Goal: Task Accomplishment & Management: Manage account settings

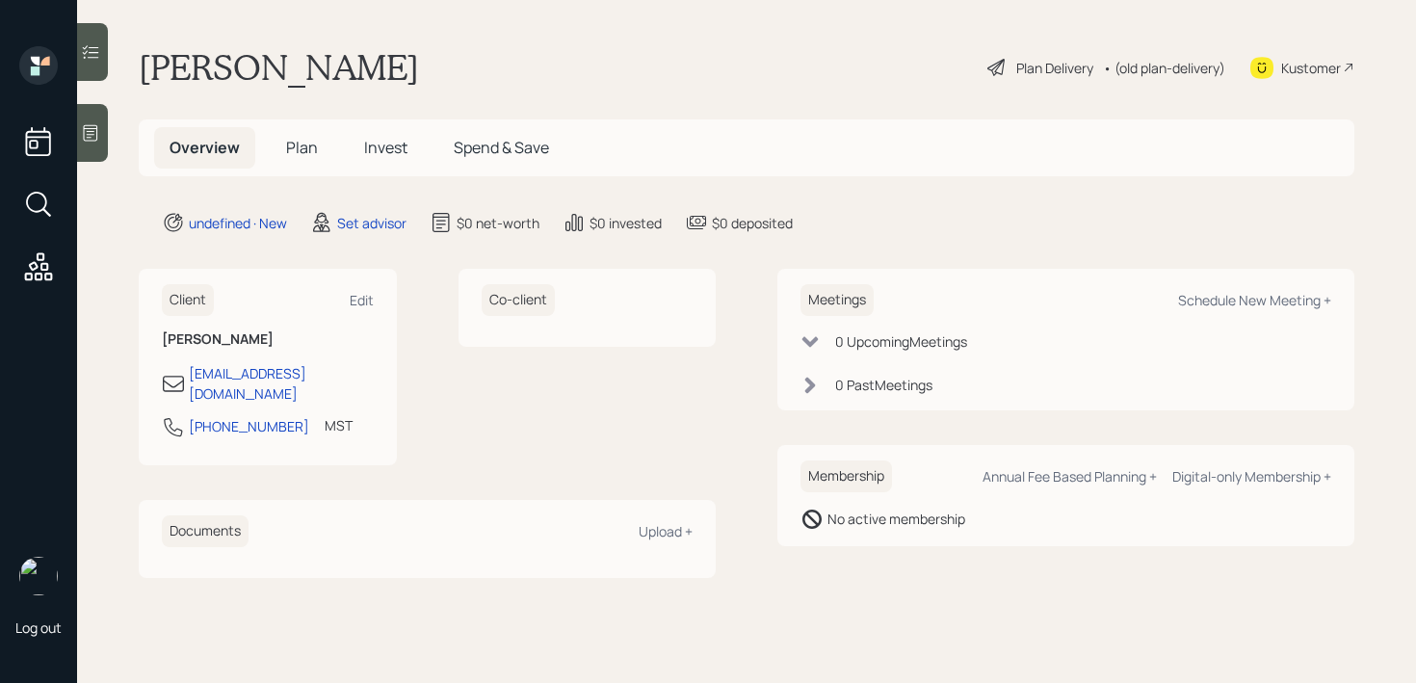
click at [91, 151] on div at bounding box center [92, 133] width 31 height 58
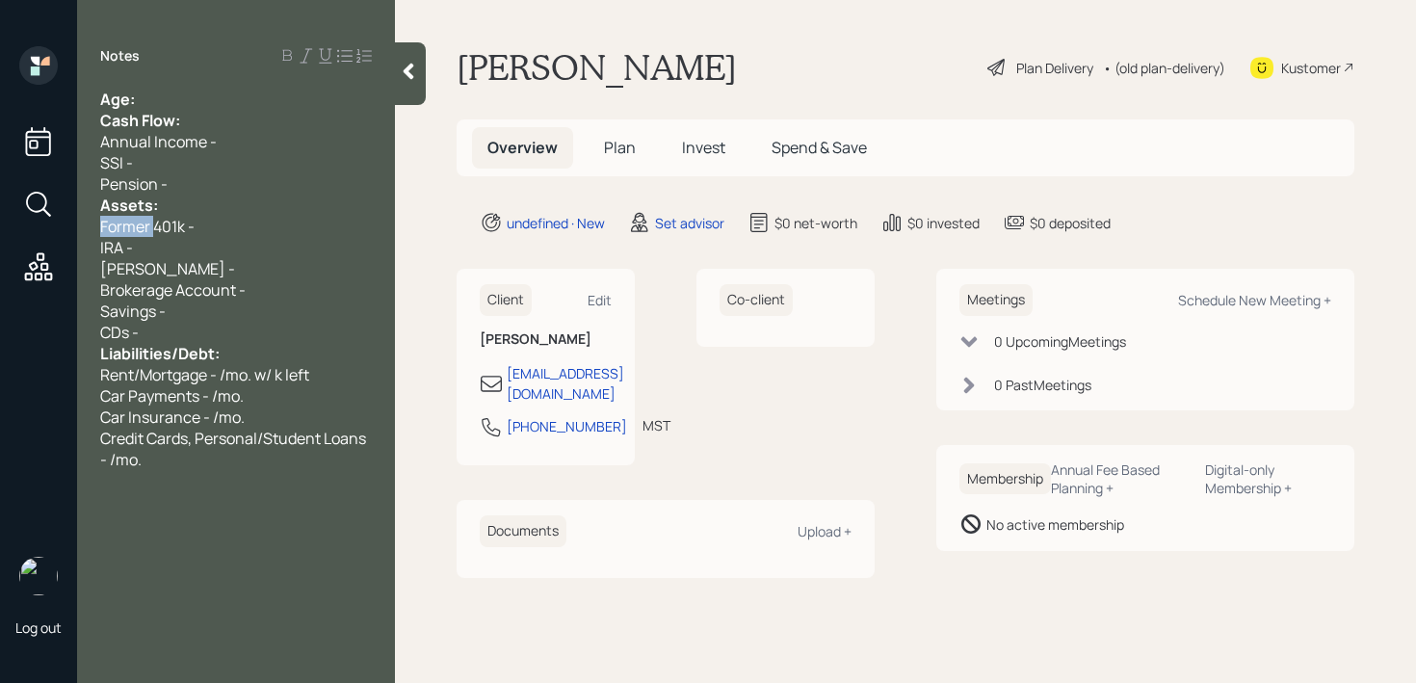
drag, startPoint x: 139, startPoint y: 229, endPoint x: 66, endPoint y: 229, distance: 72.2
click at [66, 229] on div "Log out Notes Age: Cash Flow: Annual Income - SSI - Pension - Assets: Former 40…" at bounding box center [708, 341] width 1416 height 683
click at [195, 229] on div "Former 401k -" at bounding box center [236, 226] width 272 height 21
click at [213, 229] on div "Former 401k -" at bounding box center [236, 226] width 272 height 21
click at [219, 188] on div "Pension -" at bounding box center [236, 183] width 272 height 21
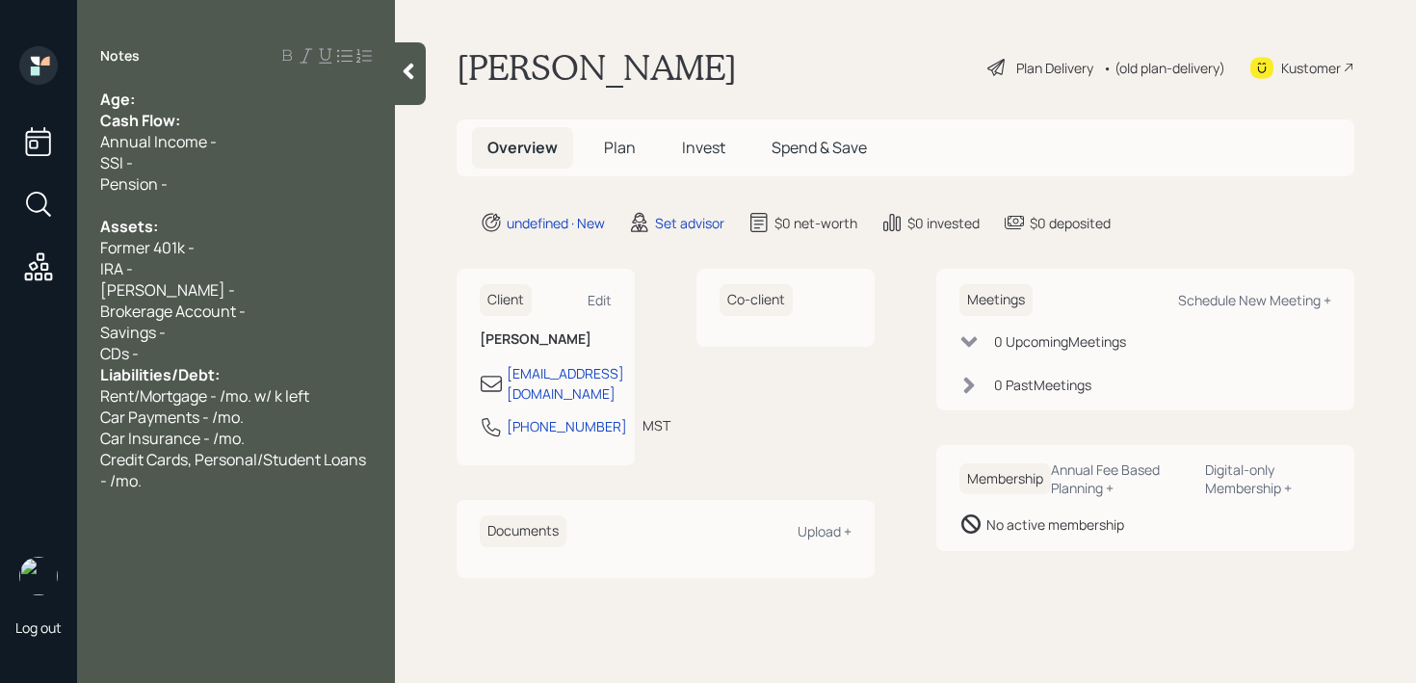
click at [224, 362] on div "CDs -" at bounding box center [236, 353] width 272 height 21
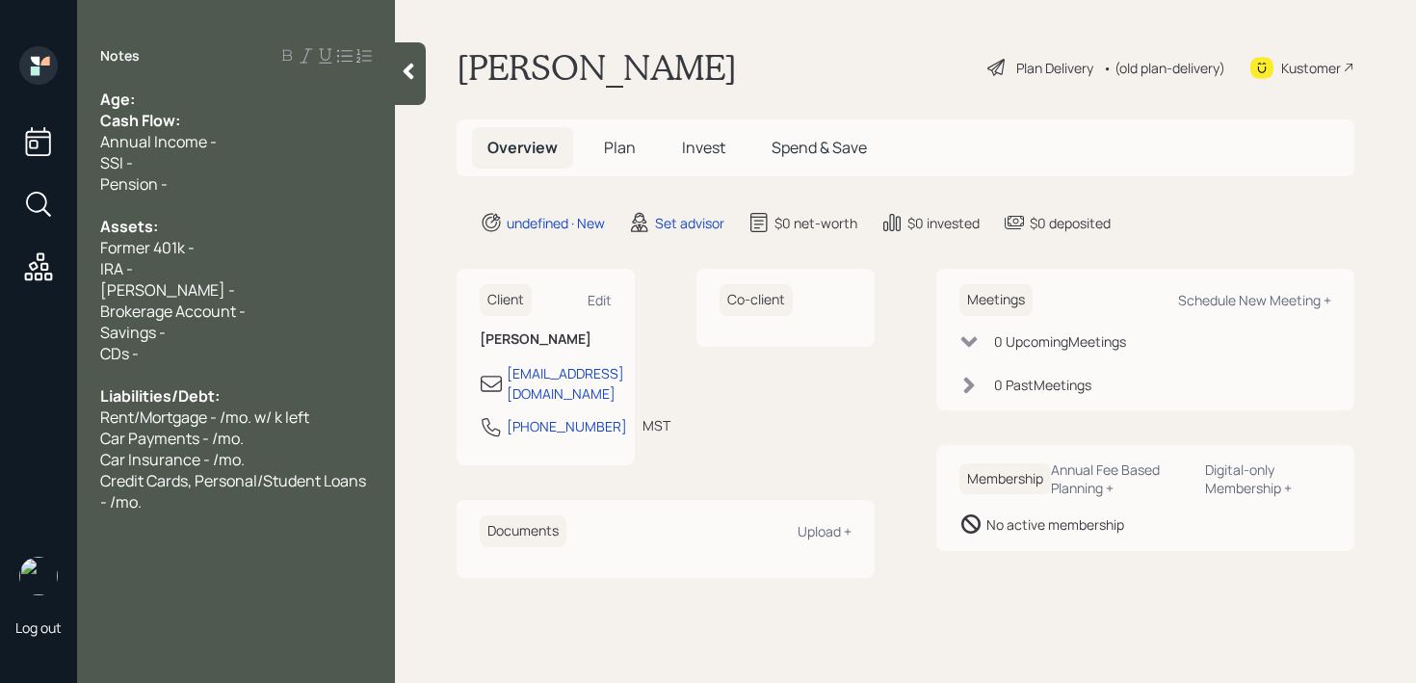
click at [174, 101] on div "Age:" at bounding box center [236, 99] width 272 height 21
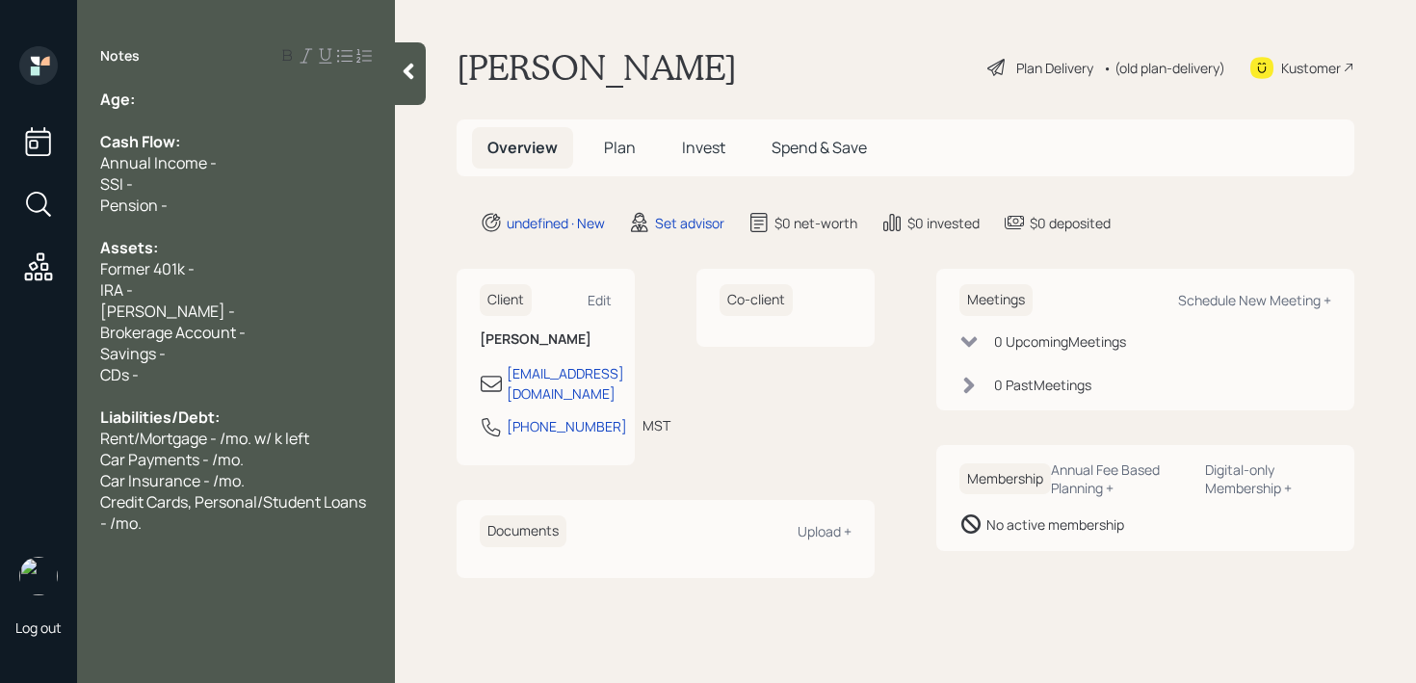
click at [271, 284] on div "IRA -" at bounding box center [236, 289] width 272 height 21
click at [277, 262] on div "Former 401k -" at bounding box center [236, 268] width 272 height 21
drag, startPoint x: 230, startPoint y: 284, endPoint x: 0, endPoint y: 284, distance: 230.2
click at [0, 284] on div "Log out Notes Age: Cash Flow: Annual Income - SSI - Pension - Assets: Former 40…" at bounding box center [708, 341] width 1416 height 683
click at [185, 284] on div "IRA -" at bounding box center [236, 289] width 272 height 21
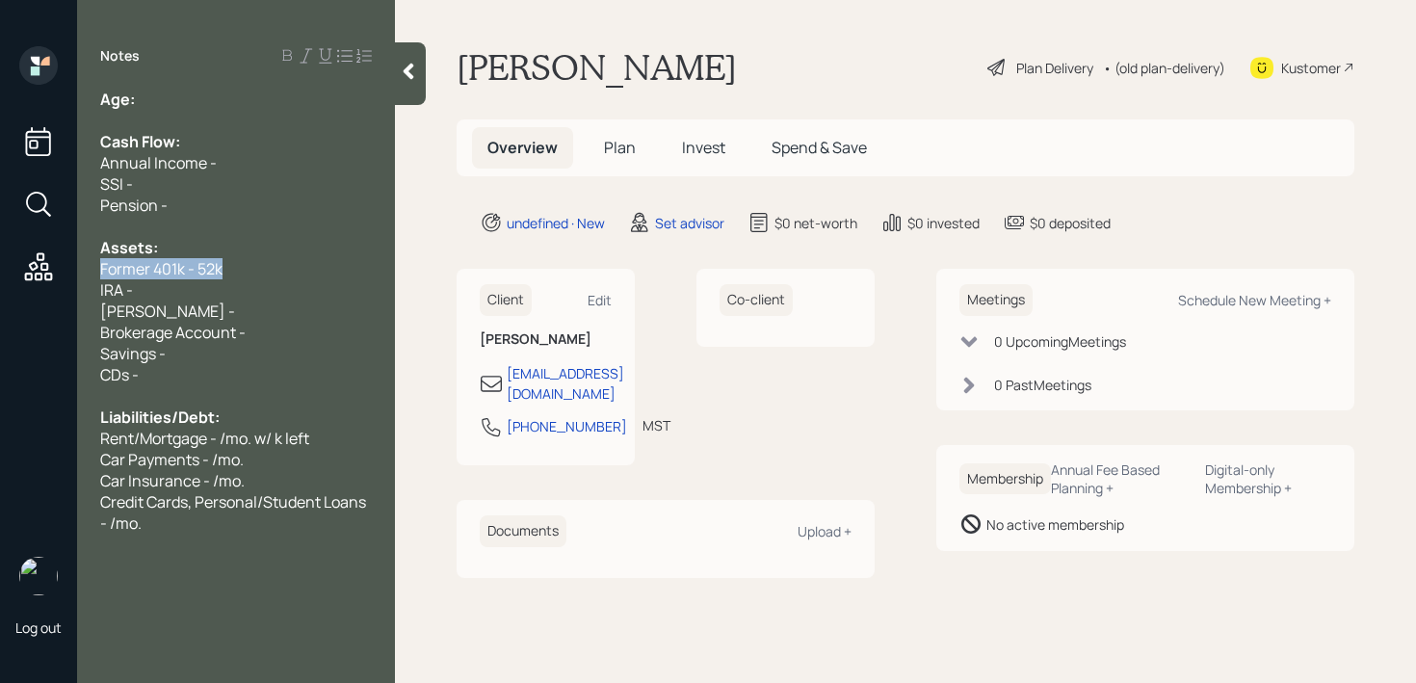
drag, startPoint x: 280, startPoint y: 277, endPoint x: 0, endPoint y: 277, distance: 280.2
click at [0, 277] on div "Log out Notes Age: Cash Flow: Annual Income - SSI - Pension - Assets: Former 40…" at bounding box center [708, 341] width 1416 height 683
click at [111, 279] on span "IRA -" at bounding box center [116, 289] width 33 height 21
drag, startPoint x: 55, startPoint y: 267, endPoint x: 0, endPoint y: 267, distance: 54.9
click at [0, 267] on div "Log out Notes Age: Cash Flow: Annual Income - SSI - Pension - Assets: Former 40…" at bounding box center [708, 341] width 1416 height 683
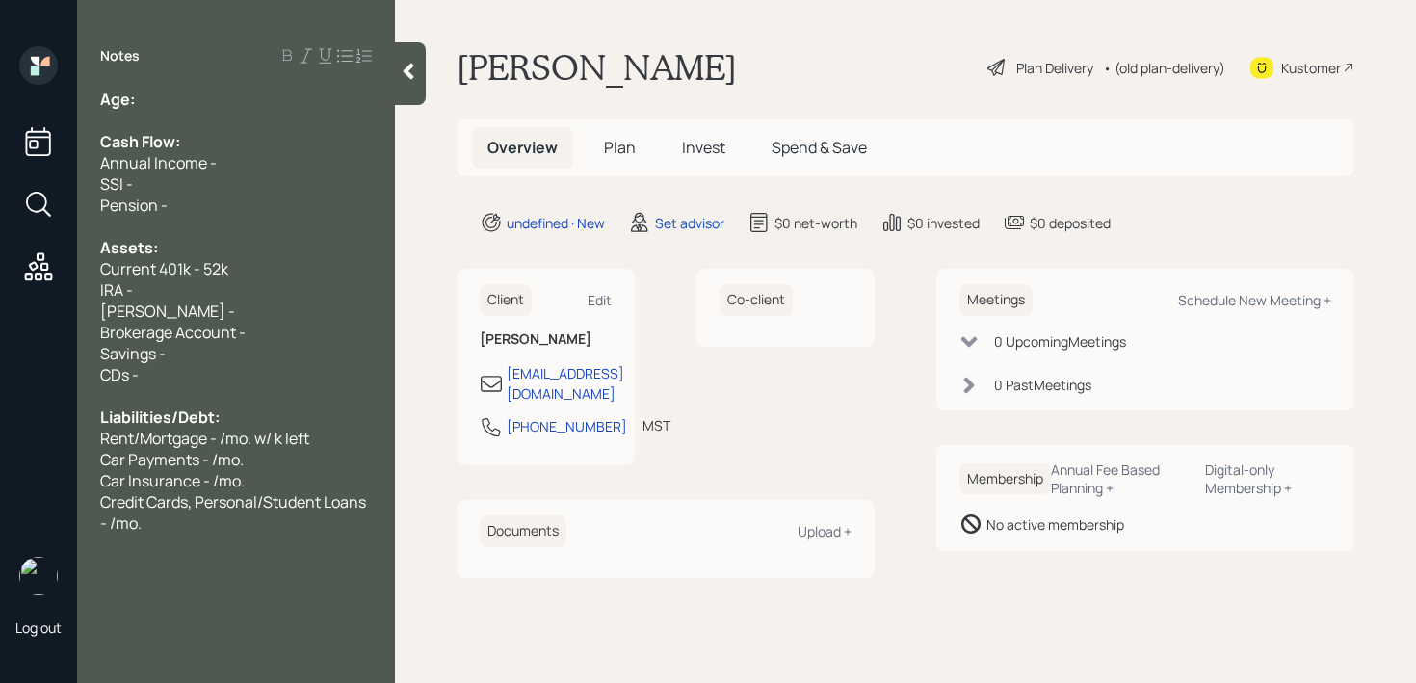
click at [240, 275] on div "Current 401k - 52k" at bounding box center [236, 268] width 272 height 21
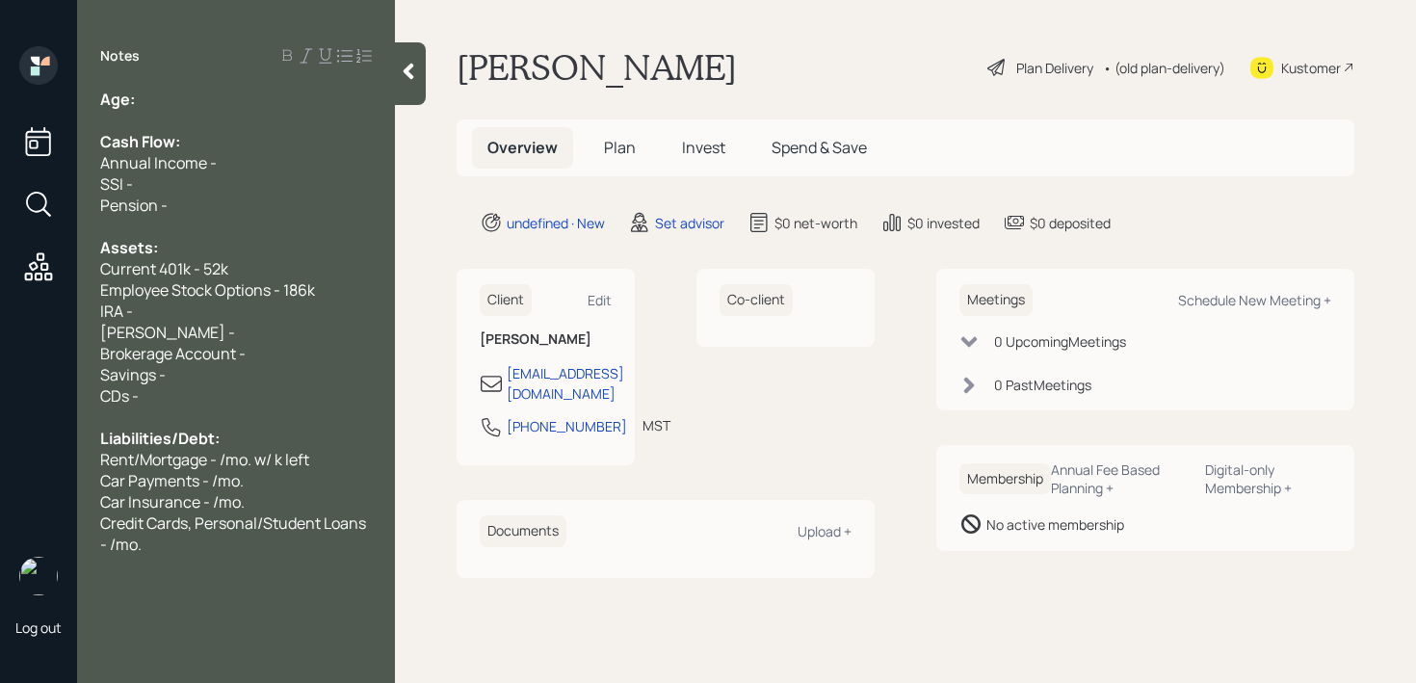
click at [245, 248] on div "Assets:" at bounding box center [236, 247] width 272 height 21
drag, startPoint x: 349, startPoint y: 292, endPoint x: 0, endPoint y: 285, distance: 348.7
click at [0, 285] on div "Log out Notes Age: Cash Flow: Annual Income - SSI - Pension - Assets: Current 4…" at bounding box center [708, 341] width 1416 height 683
click at [179, 82] on div "Notes Age: Cash Flow: Annual Income - SSI - Pension - Assets: Current 401k - 52…" at bounding box center [236, 352] width 318 height 613
click at [179, 99] on div "Age:" at bounding box center [236, 99] width 272 height 21
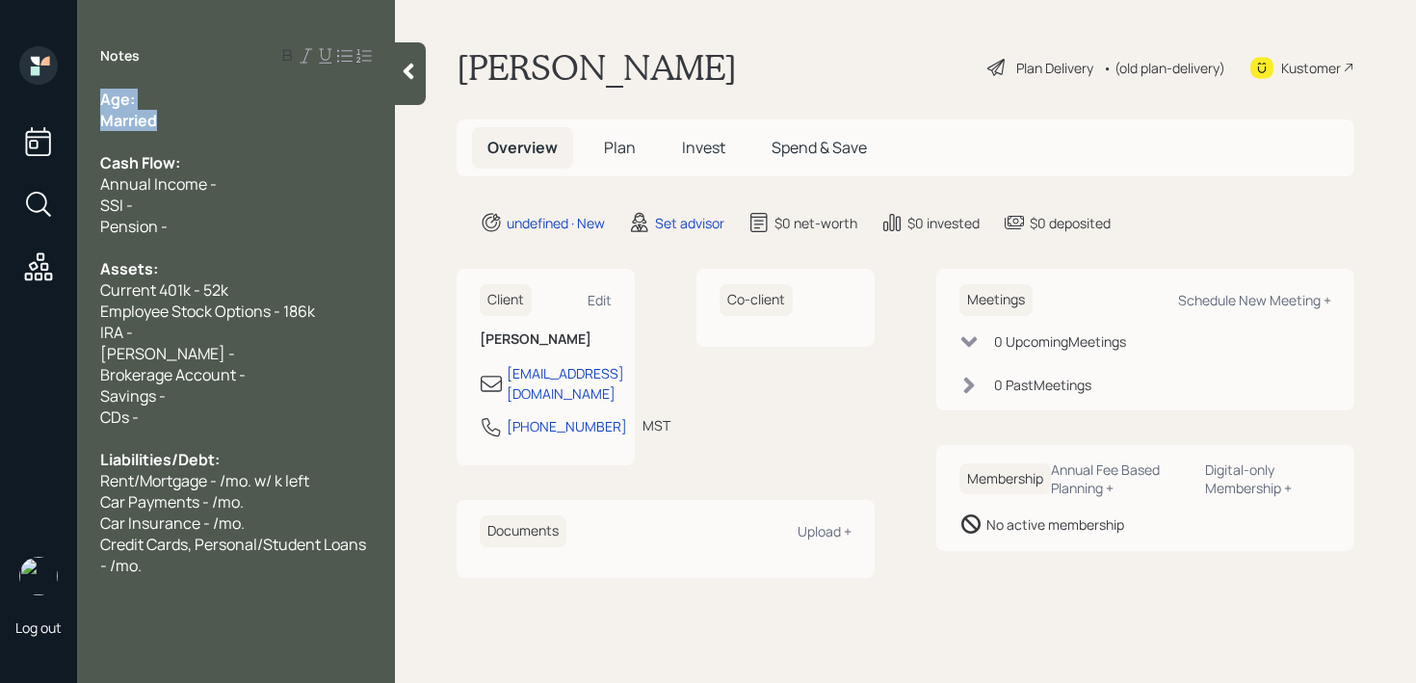
drag, startPoint x: 194, startPoint y: 124, endPoint x: 0, endPoint y: 98, distance: 195.3
click at [0, 98] on div "Log out Notes Age: Married Cash Flow: Annual Income - SSI - Pension - Assets: C…" at bounding box center [708, 341] width 1416 height 683
click at [150, 106] on div "Age:" at bounding box center [236, 99] width 272 height 21
drag, startPoint x: 139, startPoint y: 99, endPoint x: 0, endPoint y: 99, distance: 138.7
click at [0, 99] on div "Log out Notes Age: Married Cash Flow: Annual Income - SSI - Pension - Assets: C…" at bounding box center [708, 341] width 1416 height 683
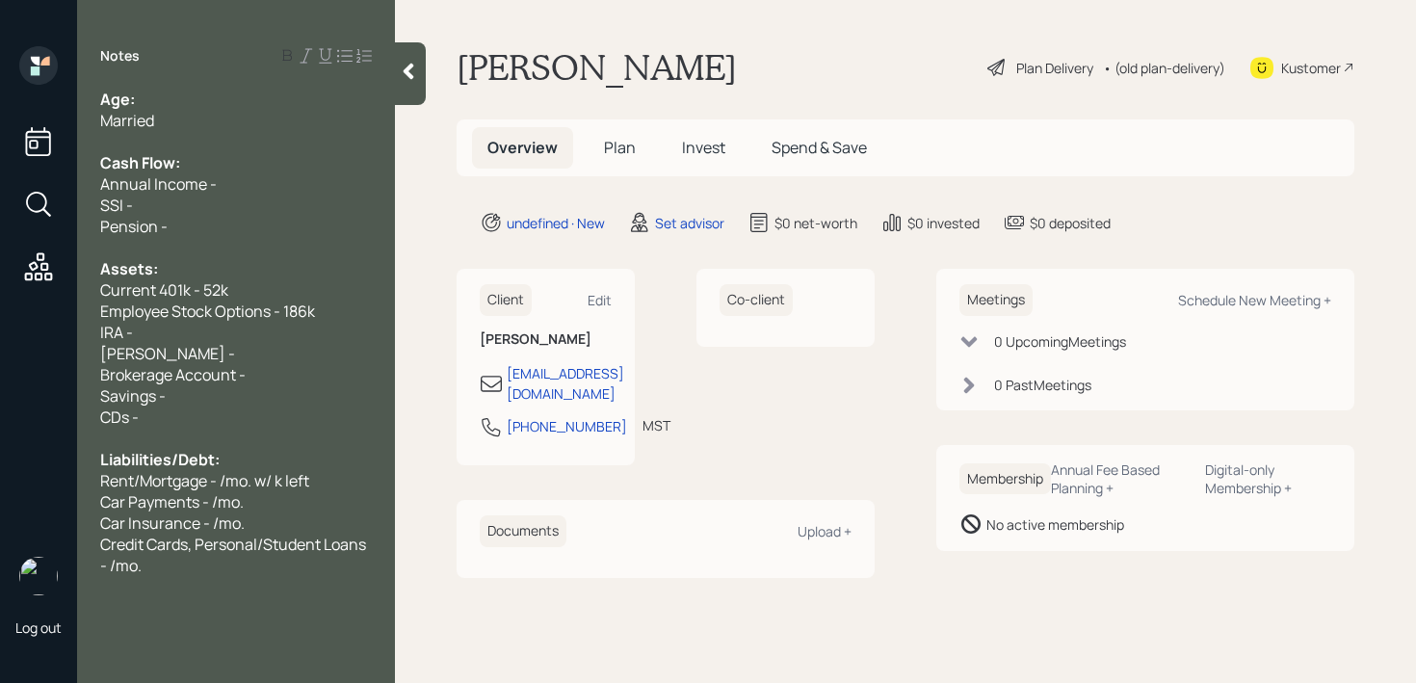
click at [154, 117] on span "Married" at bounding box center [127, 120] width 54 height 21
click at [184, 119] on div "Married" at bounding box center [236, 120] width 272 height 21
click at [221, 273] on div "Assets:" at bounding box center [236, 268] width 272 height 21
click at [231, 279] on div "Current 401k - 52k" at bounding box center [236, 289] width 272 height 21
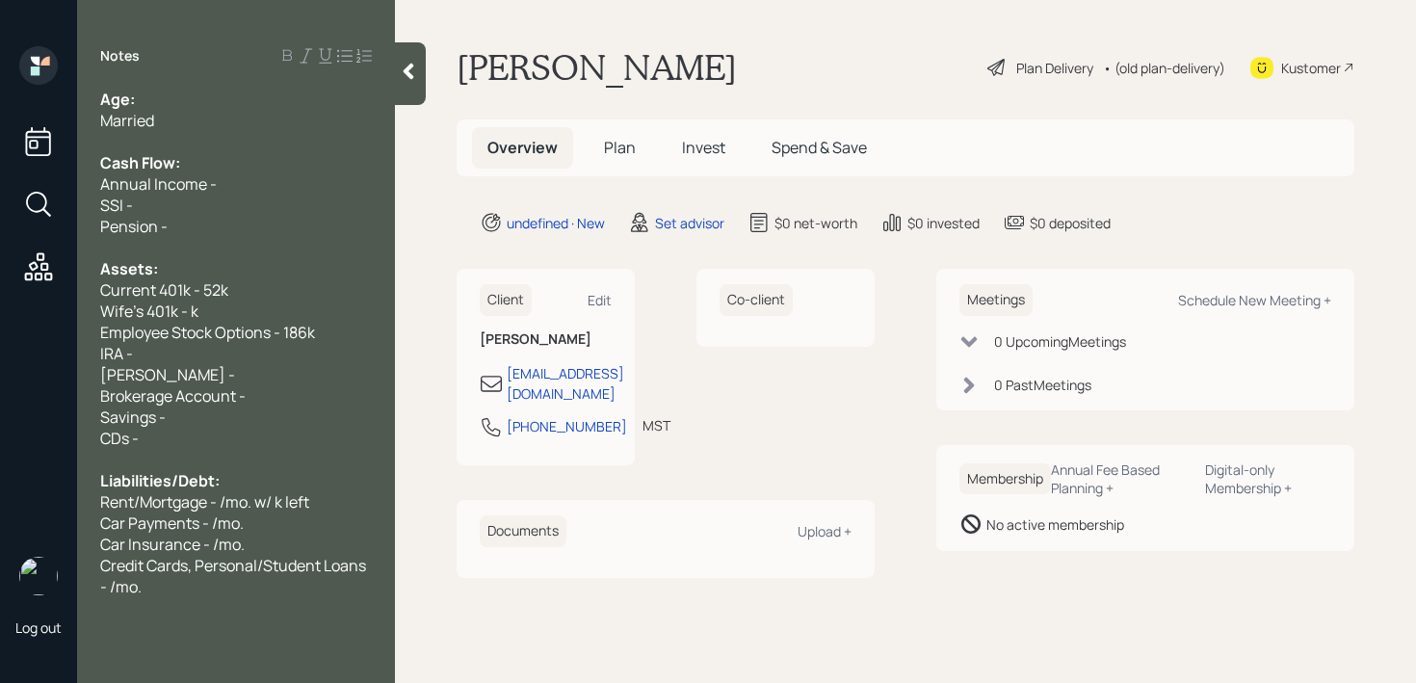
click at [226, 187] on div "Annual Income -" at bounding box center [236, 183] width 272 height 21
click at [234, 110] on div "Married" at bounding box center [236, 120] width 272 height 21
click at [239, 86] on div "Notes Age: Married Cash Flow: Annual Income - SSI - Pension - Assets: Current 4…" at bounding box center [236, 352] width 318 height 613
click at [229, 99] on div "Age:" at bounding box center [236, 99] width 272 height 21
click at [204, 89] on span "Age: [DEMOGRAPHIC_DATA] (both)" at bounding box center [234, 99] width 268 height 21
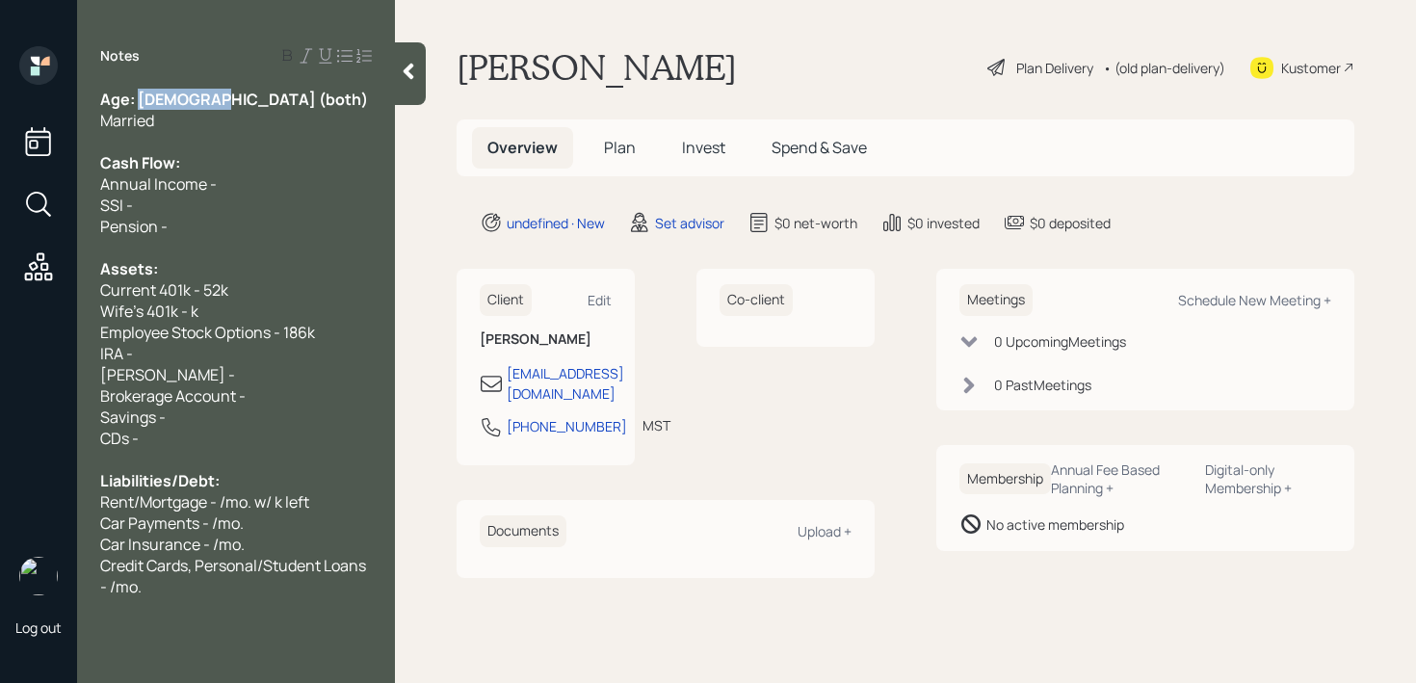
drag, startPoint x: 212, startPoint y: 91, endPoint x: 140, endPoint y: 91, distance: 72.2
click at [140, 91] on div "Age: [DEMOGRAPHIC_DATA] (both)" at bounding box center [236, 99] width 272 height 21
click at [169, 92] on span "63 (both)" at bounding box center [168, 99] width 67 height 21
click at [190, 161] on div "Cash Flow:" at bounding box center [236, 162] width 272 height 21
click at [195, 298] on span "Current 401k - 52k" at bounding box center [164, 289] width 128 height 21
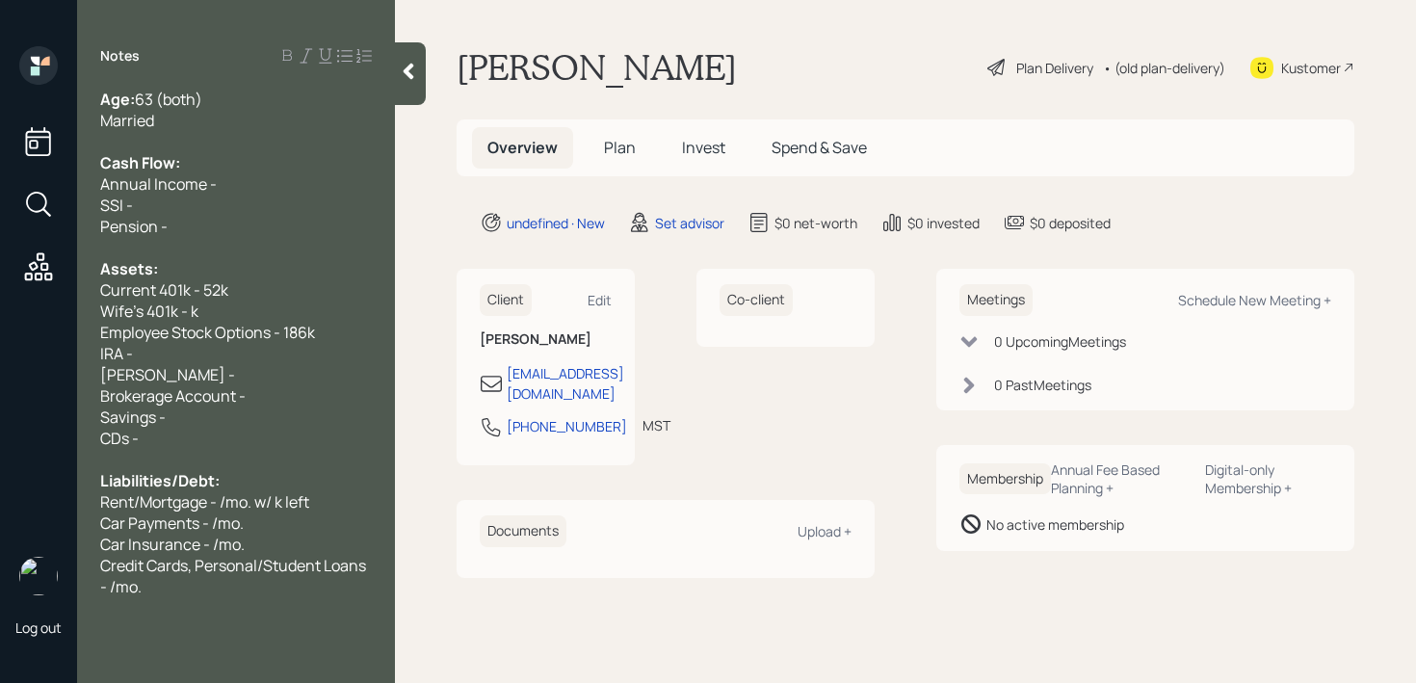
click at [195, 353] on div "IRA -" at bounding box center [236, 353] width 272 height 21
click at [210, 315] on div "Wife's 401k - k" at bounding box center [236, 310] width 272 height 21
drag, startPoint x: 224, startPoint y: 315, endPoint x: 0, endPoint y: 315, distance: 224.4
click at [0, 315] on div "Log out Notes Age: [DEMOGRAPHIC_DATA] (both) Married Cash Flow: Annual Income -…" at bounding box center [708, 341] width 1416 height 683
click at [114, 315] on span "Wife's 401k - k" at bounding box center [149, 310] width 98 height 21
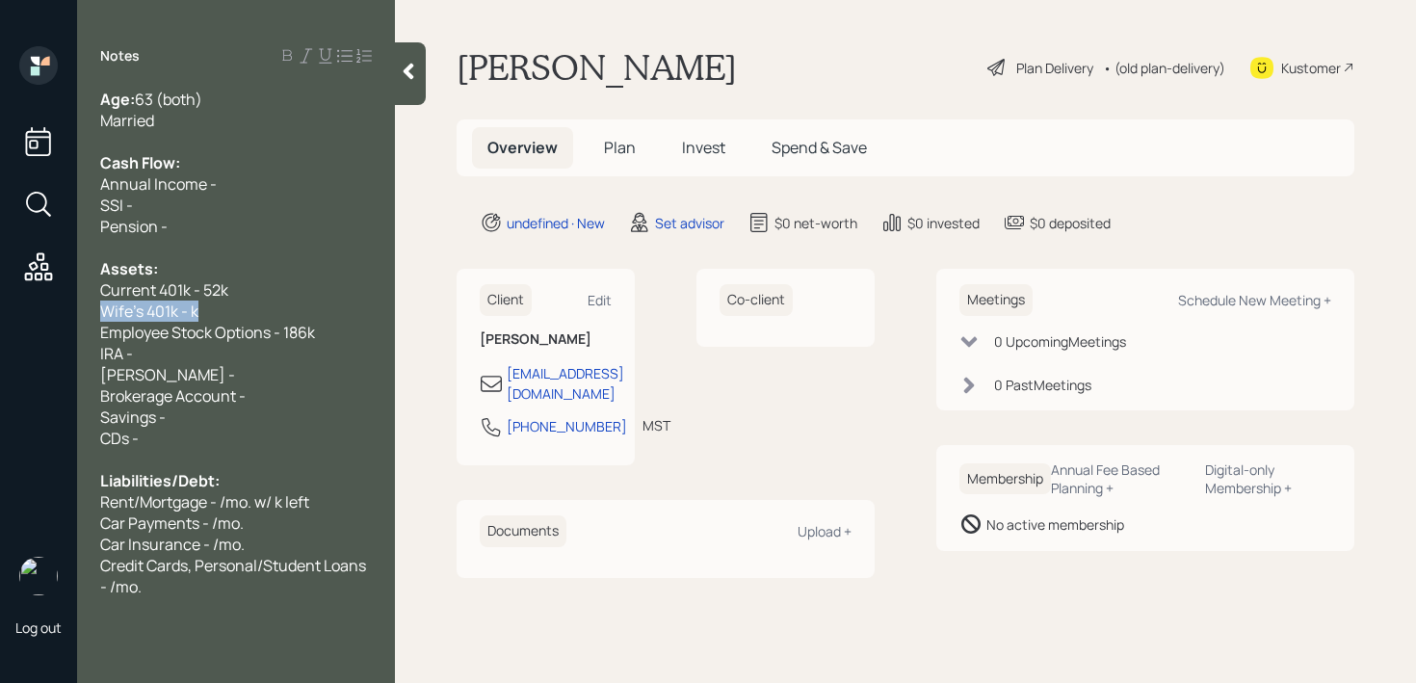
drag, startPoint x: 195, startPoint y: 308, endPoint x: 0, endPoint y: 308, distance: 195.5
click at [0, 308] on div "Log out Notes Age: [DEMOGRAPHIC_DATA] (both) Married Cash Flow: Annual Income -…" at bounding box center [708, 341] width 1416 height 683
click at [143, 299] on span "Current 401k - 52k" at bounding box center [164, 289] width 128 height 21
drag, startPoint x: 135, startPoint y: 305, endPoint x: 51, endPoint y: 305, distance: 83.8
click at [56, 305] on div "Log out Notes Age: [DEMOGRAPHIC_DATA] (both) Married Cash Flow: Annual Income -…" at bounding box center [708, 341] width 1416 height 683
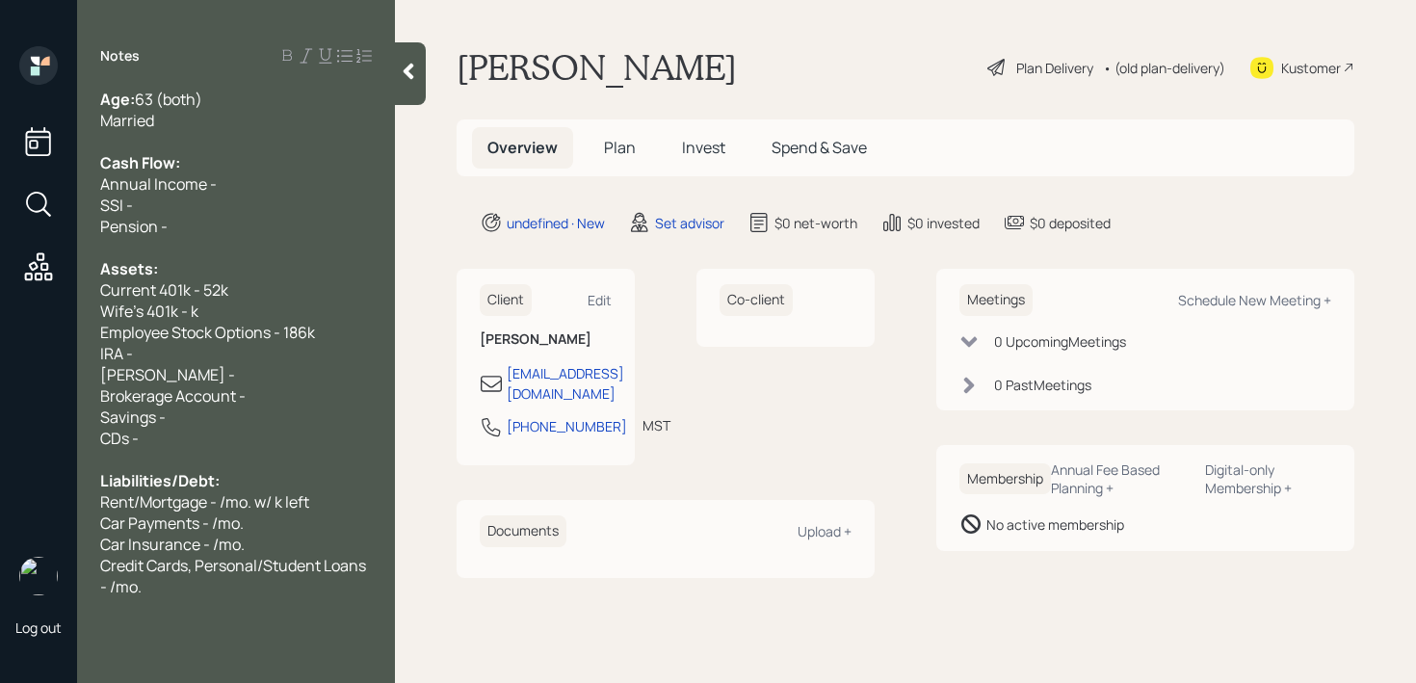
click at [155, 305] on span "Wife's 401k - k" at bounding box center [149, 310] width 98 height 21
drag, startPoint x: 236, startPoint y: 308, endPoint x: 21, endPoint y: 308, distance: 214.8
click at [83, 308] on div "Age: [DEMOGRAPHIC_DATA] (both) Married Cash Flow: Annual Income - SSI - Pension…" at bounding box center [236, 343] width 318 height 508
click at [156, 308] on span "Wife's 401k - k" at bounding box center [149, 310] width 98 height 21
drag, startPoint x: 219, startPoint y: 309, endPoint x: 61, endPoint y: 309, distance: 157.9
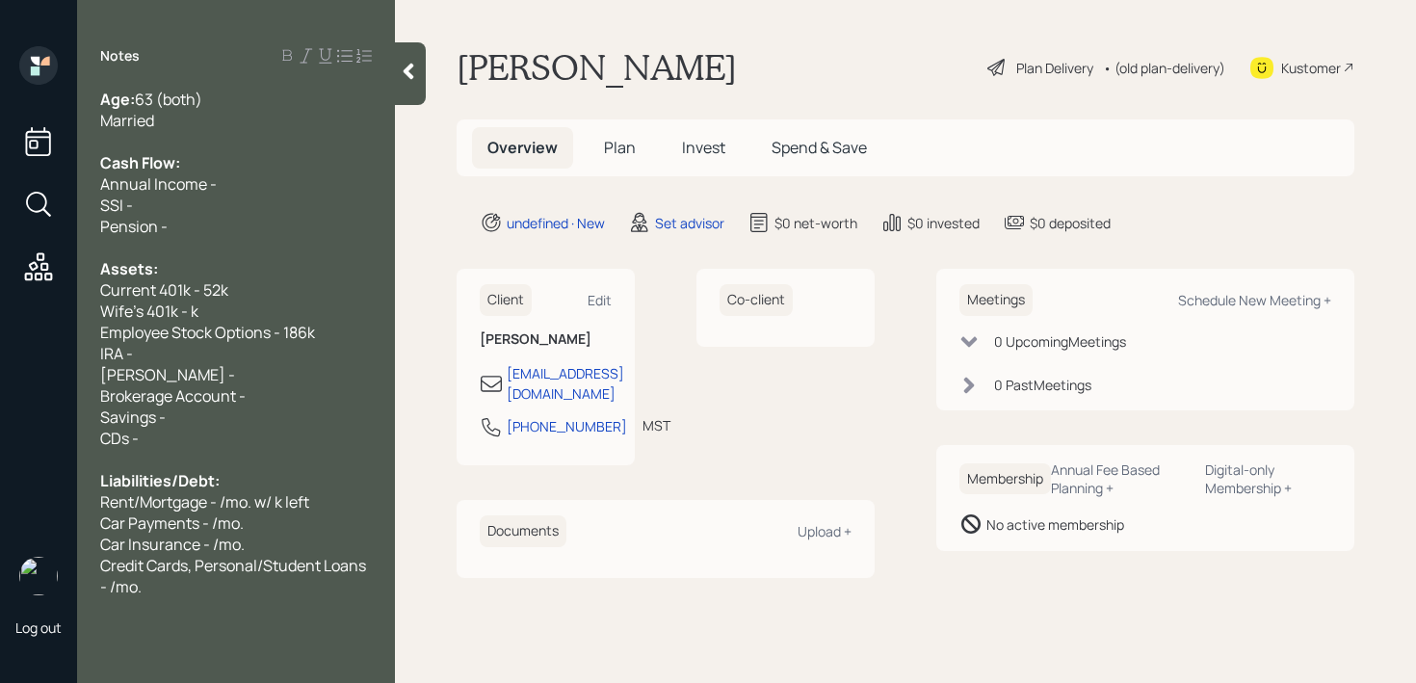
click at [134, 309] on div "Wife's 401k - k" at bounding box center [236, 310] width 272 height 21
click at [79, 309] on div "Age: [DEMOGRAPHIC_DATA] (both) Married Cash Flow: Annual Income - SSI - Pension…" at bounding box center [236, 343] width 318 height 508
drag, startPoint x: 195, startPoint y: 314, endPoint x: 18, endPoint y: 299, distance: 177.9
click at [18, 299] on div "Log out Notes Age: [DEMOGRAPHIC_DATA] (both) Married Cash Flow: Annual Income -…" at bounding box center [708, 341] width 1416 height 683
click at [159, 291] on span "Current 401k - 52k" at bounding box center [164, 289] width 128 height 21
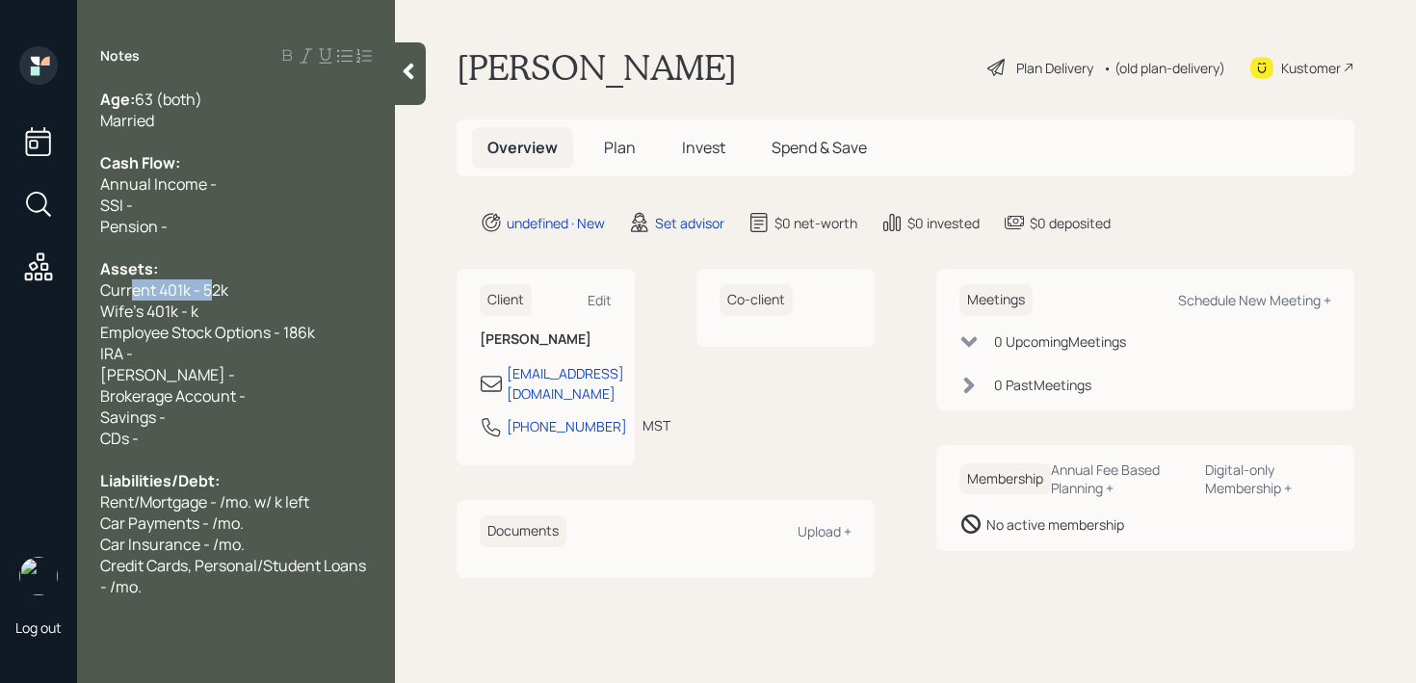
drag, startPoint x: 212, startPoint y: 293, endPoint x: 114, endPoint y: 293, distance: 98.2
click at [115, 293] on span "Current 401k - 52k" at bounding box center [164, 289] width 128 height 21
click at [175, 296] on span "Current 401k - 52k" at bounding box center [164, 289] width 128 height 21
drag, startPoint x: 218, startPoint y: 306, endPoint x: 0, endPoint y: 306, distance: 217.6
click at [0, 306] on div "Log out Notes Age: [DEMOGRAPHIC_DATA] (both) Married Cash Flow: Annual Income -…" at bounding box center [708, 341] width 1416 height 683
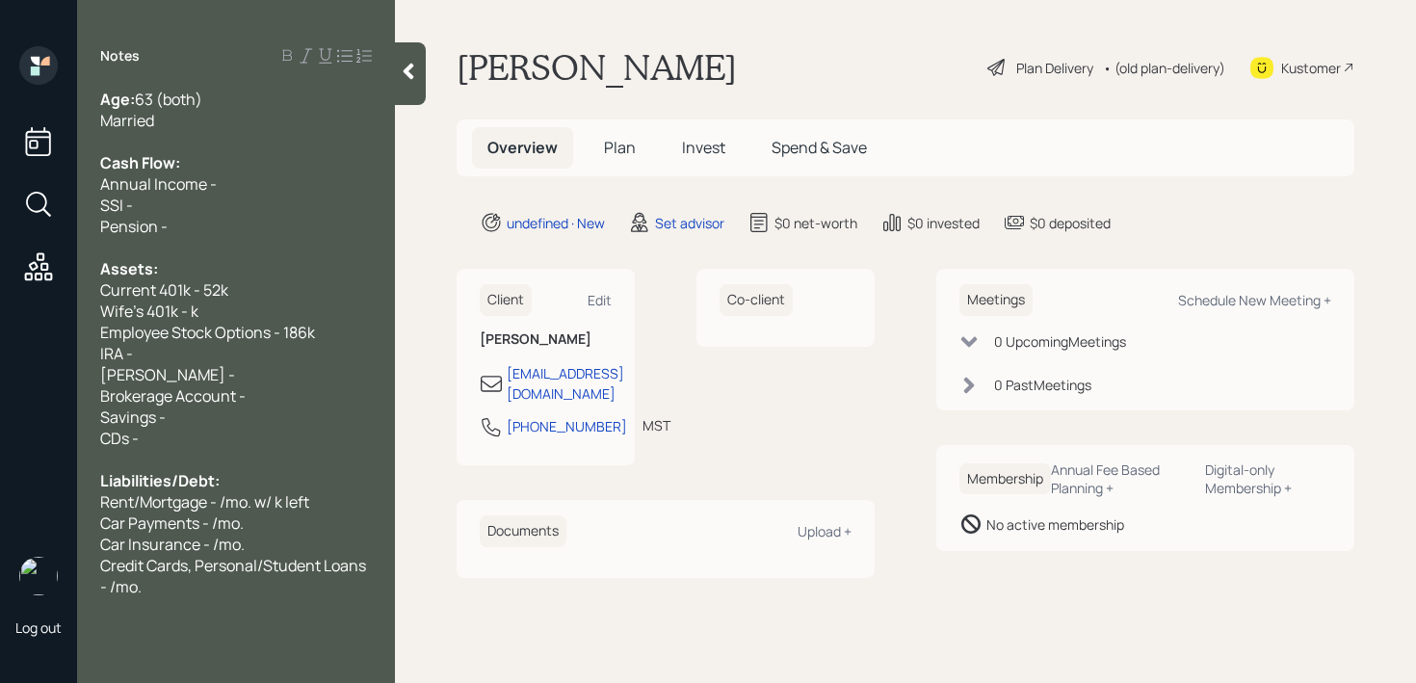
click at [203, 325] on span "Employee Stock Options - 186k" at bounding box center [207, 332] width 215 height 21
click at [210, 322] on span "Employee Stock Options - 186k" at bounding box center [207, 332] width 215 height 21
click at [210, 352] on div "IRA -" at bounding box center [236, 353] width 272 height 21
click at [210, 379] on div "[PERSON_NAME] -" at bounding box center [236, 374] width 272 height 21
click at [210, 431] on div "CDs -" at bounding box center [236, 438] width 272 height 21
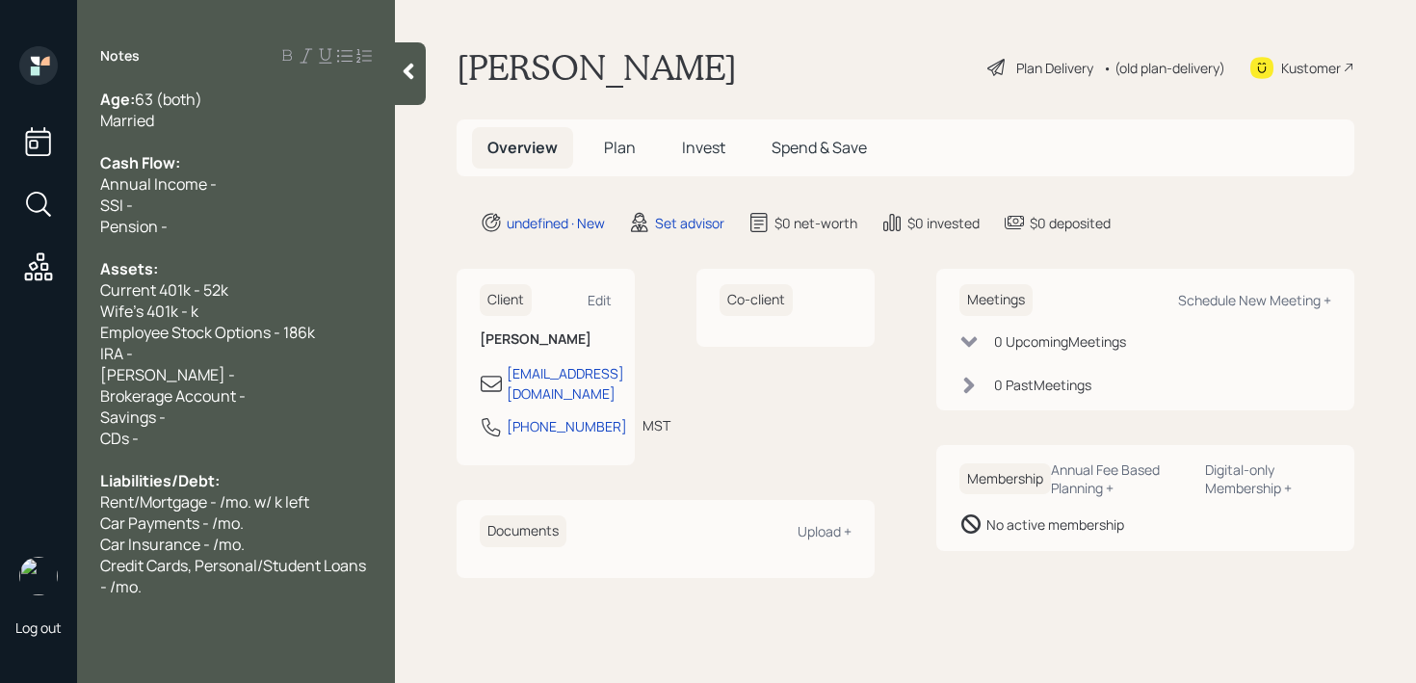
click at [217, 414] on div "Savings -" at bounding box center [236, 416] width 272 height 21
click at [272, 394] on div "Brokerage Account -" at bounding box center [236, 395] width 272 height 21
drag, startPoint x: 284, startPoint y: 410, endPoint x: 0, endPoint y: 410, distance: 284.1
click at [0, 410] on div "Log out Notes Age: [DEMOGRAPHIC_DATA] (both) Married Cash Flow: Annual Income -…" at bounding box center [708, 341] width 1416 height 683
click at [157, 432] on div "CDs -" at bounding box center [236, 438] width 272 height 21
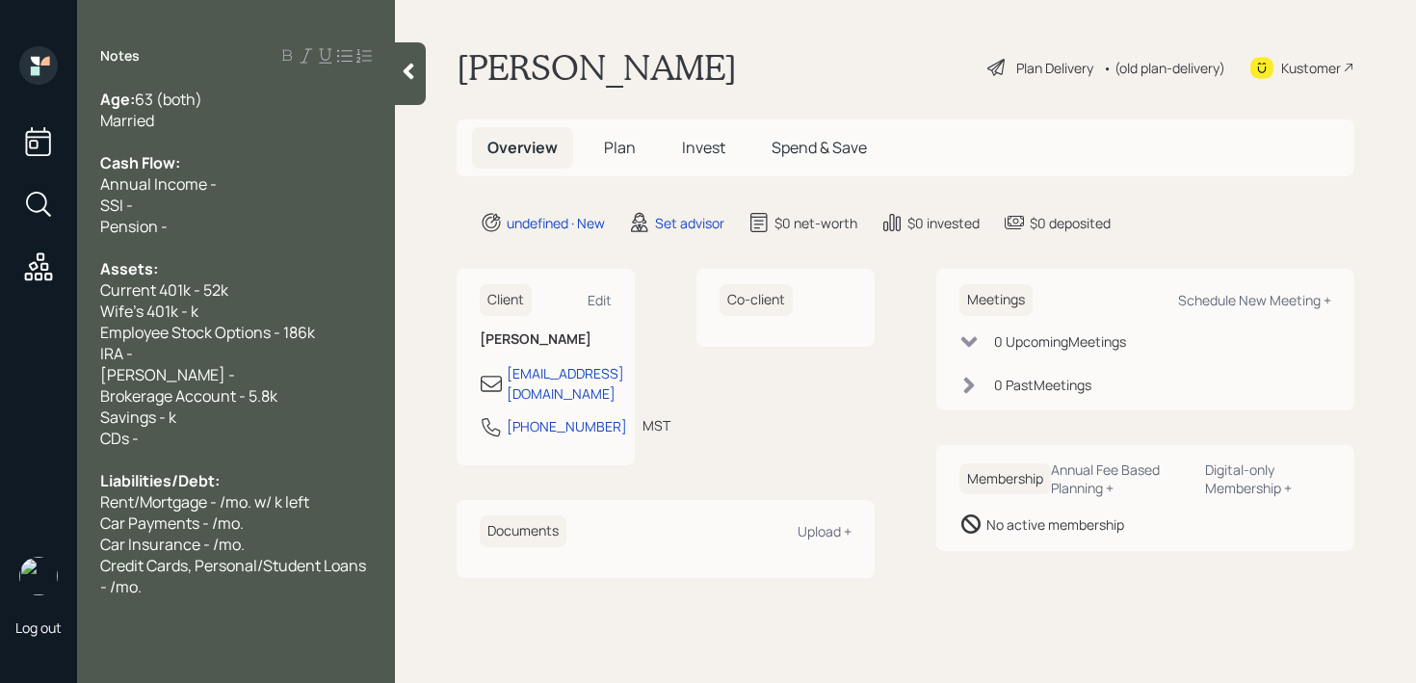
click at [265, 407] on div "Savings - k" at bounding box center [236, 416] width 272 height 21
drag, startPoint x: 288, startPoint y: 406, endPoint x: 247, endPoint y: 397, distance: 42.5
click at [247, 397] on div "Age: [DEMOGRAPHIC_DATA] (both) Married Cash Flow: Annual Income - SSI - Pension…" at bounding box center [236, 343] width 272 height 508
click at [247, 397] on span "Brokerage Account - 5.8k" at bounding box center [188, 395] width 177 height 21
drag, startPoint x: 247, startPoint y: 397, endPoint x: 290, endPoint y: 392, distance: 43.6
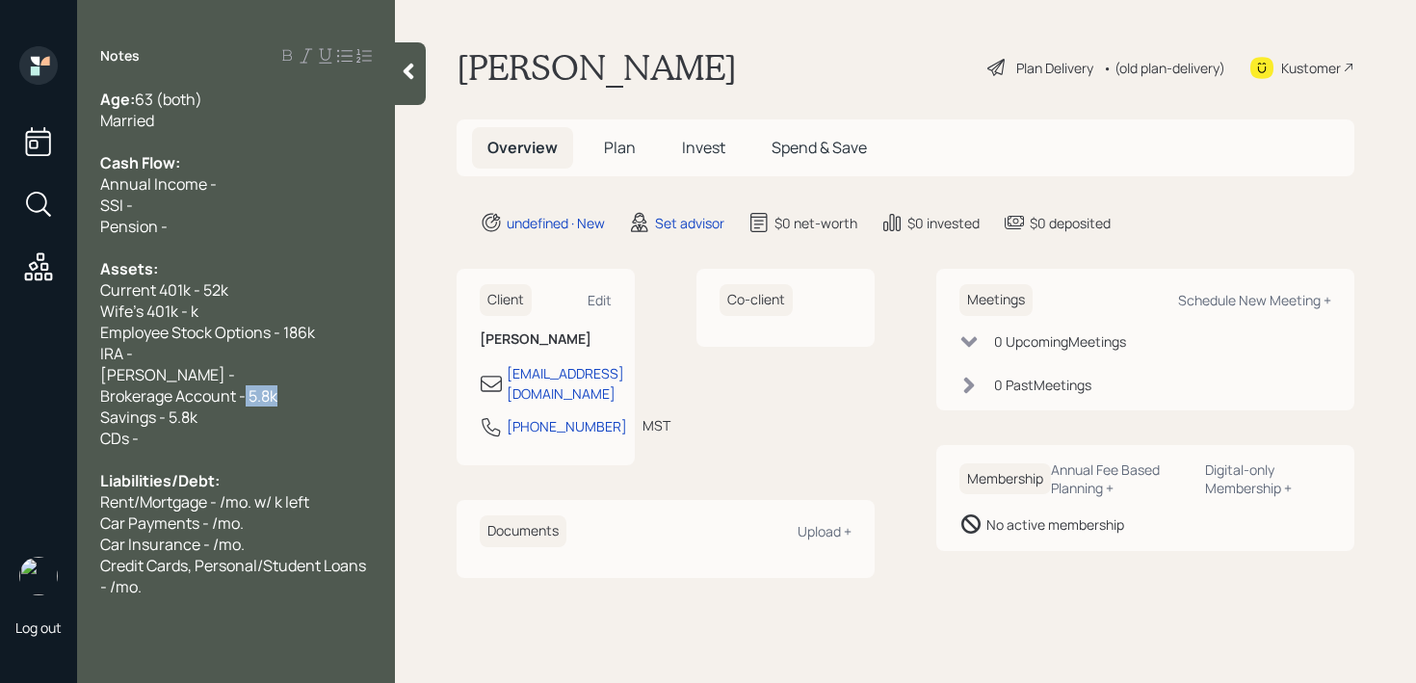
click at [291, 396] on div "Brokerage Account - 5.8k" at bounding box center [236, 395] width 272 height 21
drag, startPoint x: 308, startPoint y: 396, endPoint x: 0, endPoint y: 396, distance: 308.2
click at [0, 396] on div "Log out Notes Age: [DEMOGRAPHIC_DATA] (both) Married Cash Flow: Annual Income -…" at bounding box center [708, 341] width 1416 height 683
